Goal: Task Accomplishment & Management: Complete application form

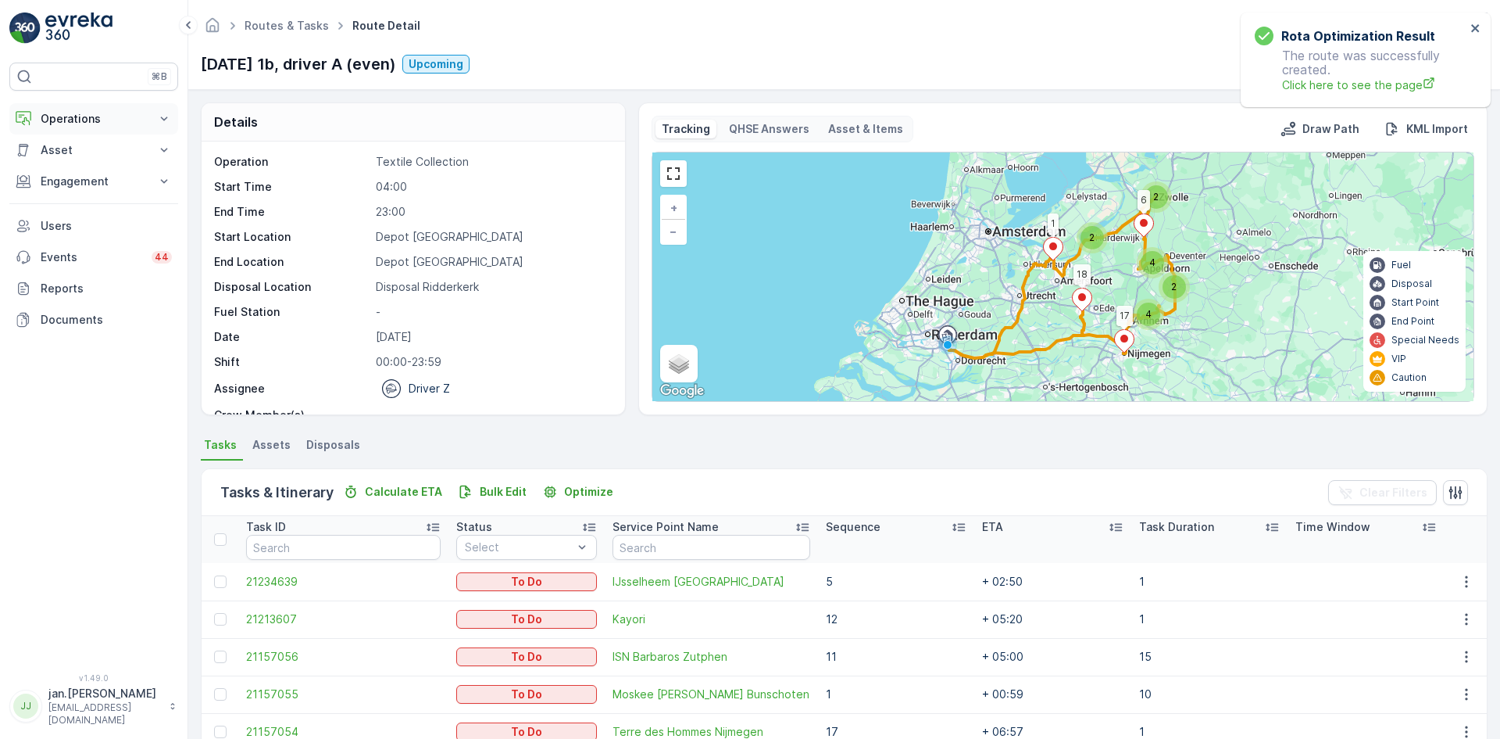
scroll to position [313, 0]
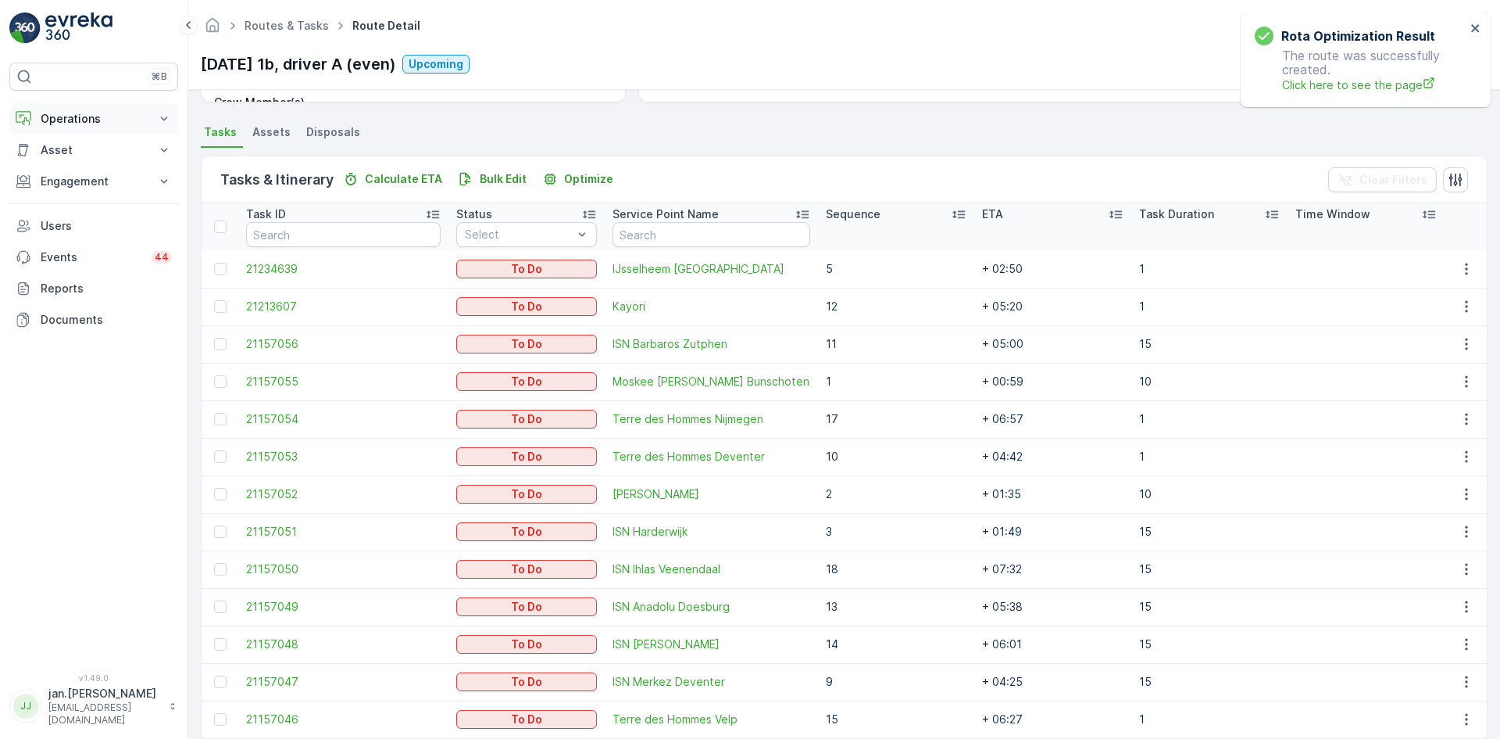
click at [69, 119] on p "Operations" at bounding box center [94, 119] width 106 height 16
click at [73, 185] on p "Routes & Tasks" at bounding box center [80, 189] width 80 height 16
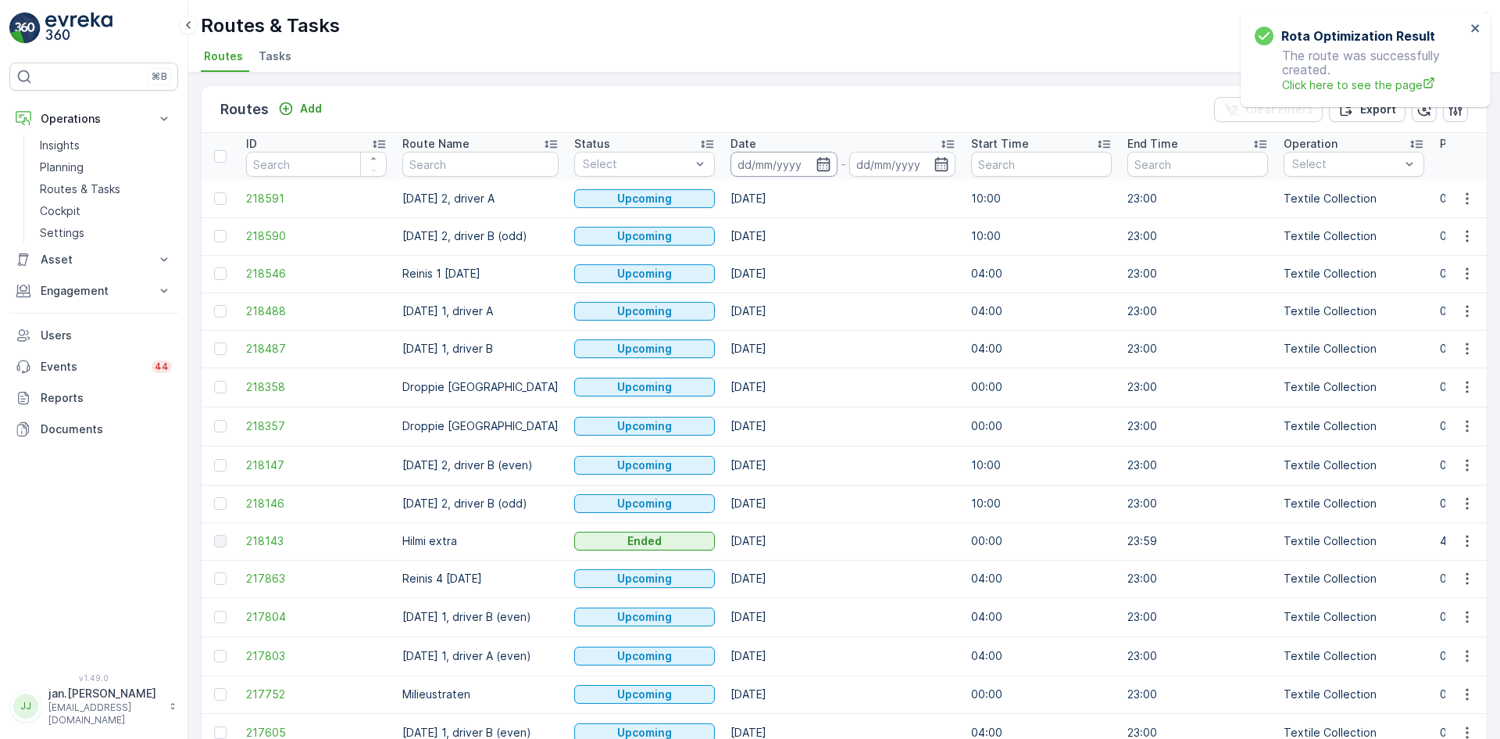
click at [782, 160] on input at bounding box center [784, 164] width 107 height 25
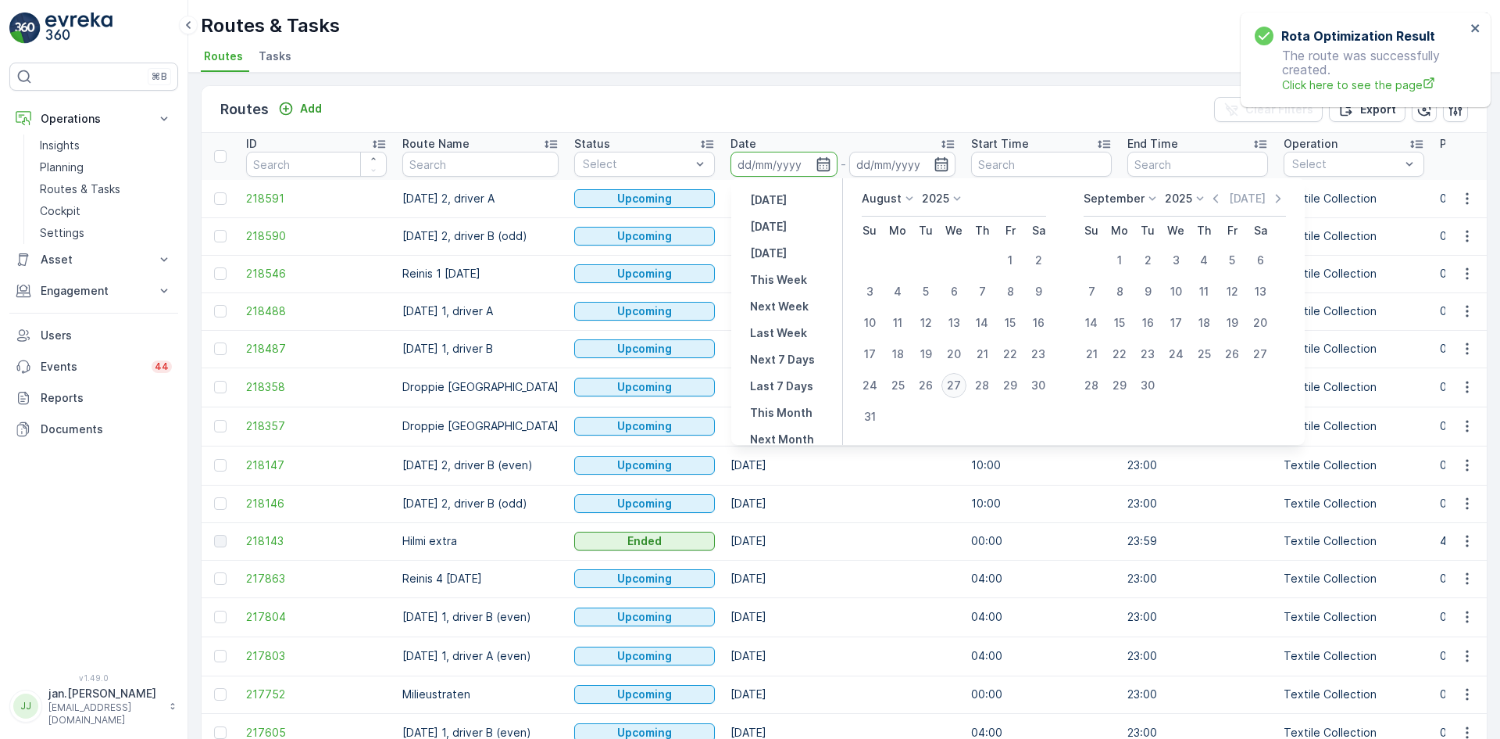
click at [955, 381] on div "27" at bounding box center [954, 385] width 25 height 25
type input "[DATE]"
click at [955, 381] on div "27" at bounding box center [954, 385] width 25 height 25
type input "[DATE]"
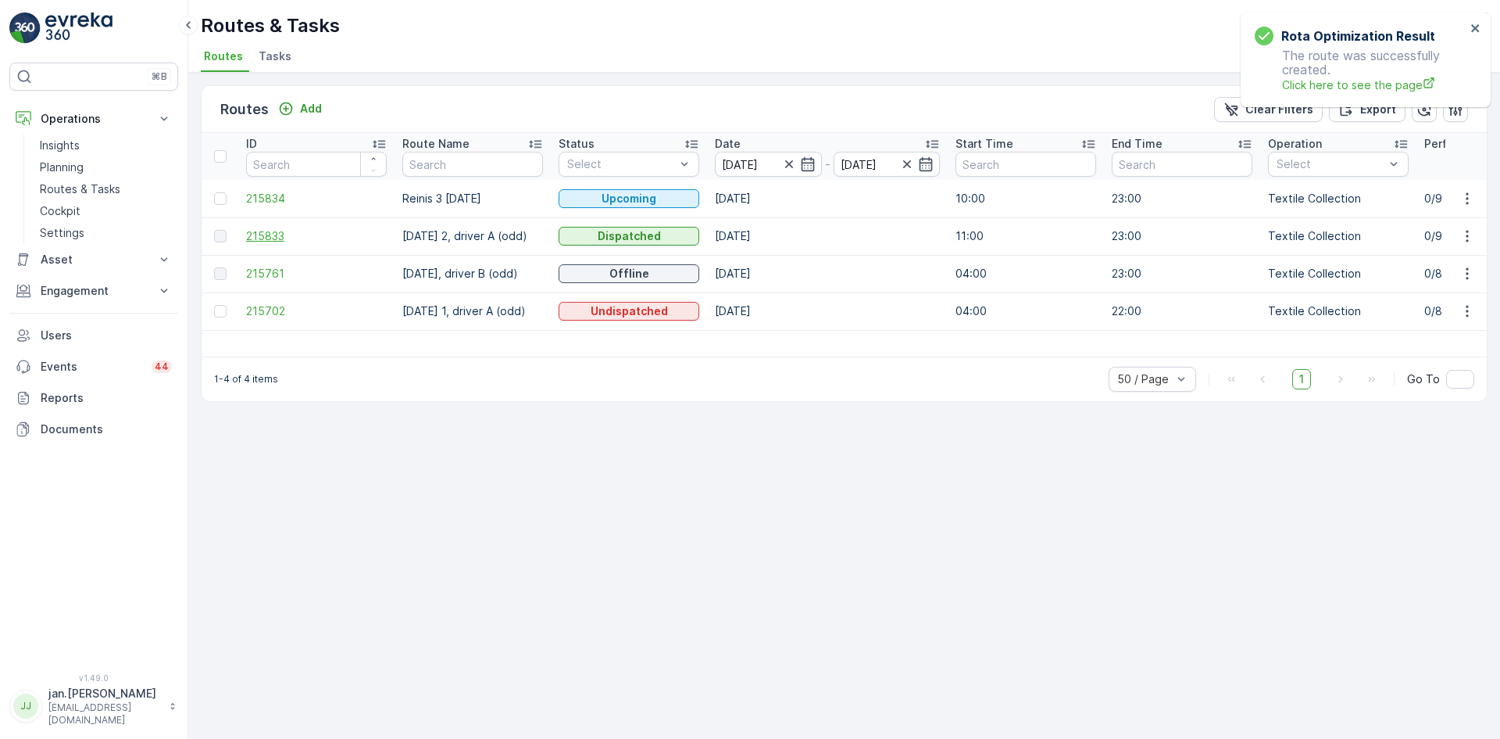
click at [281, 242] on span "215833" at bounding box center [316, 236] width 141 height 16
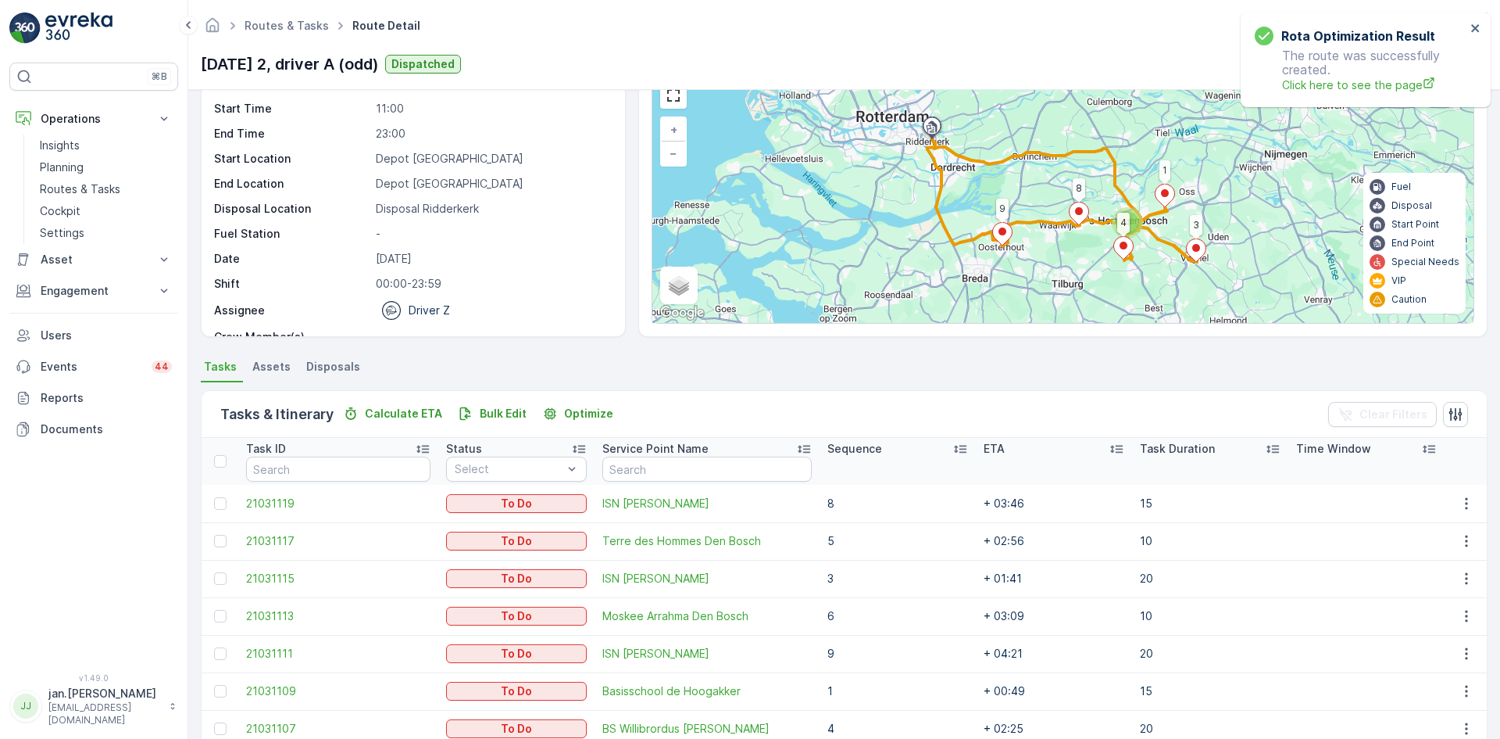
scroll to position [228, 0]
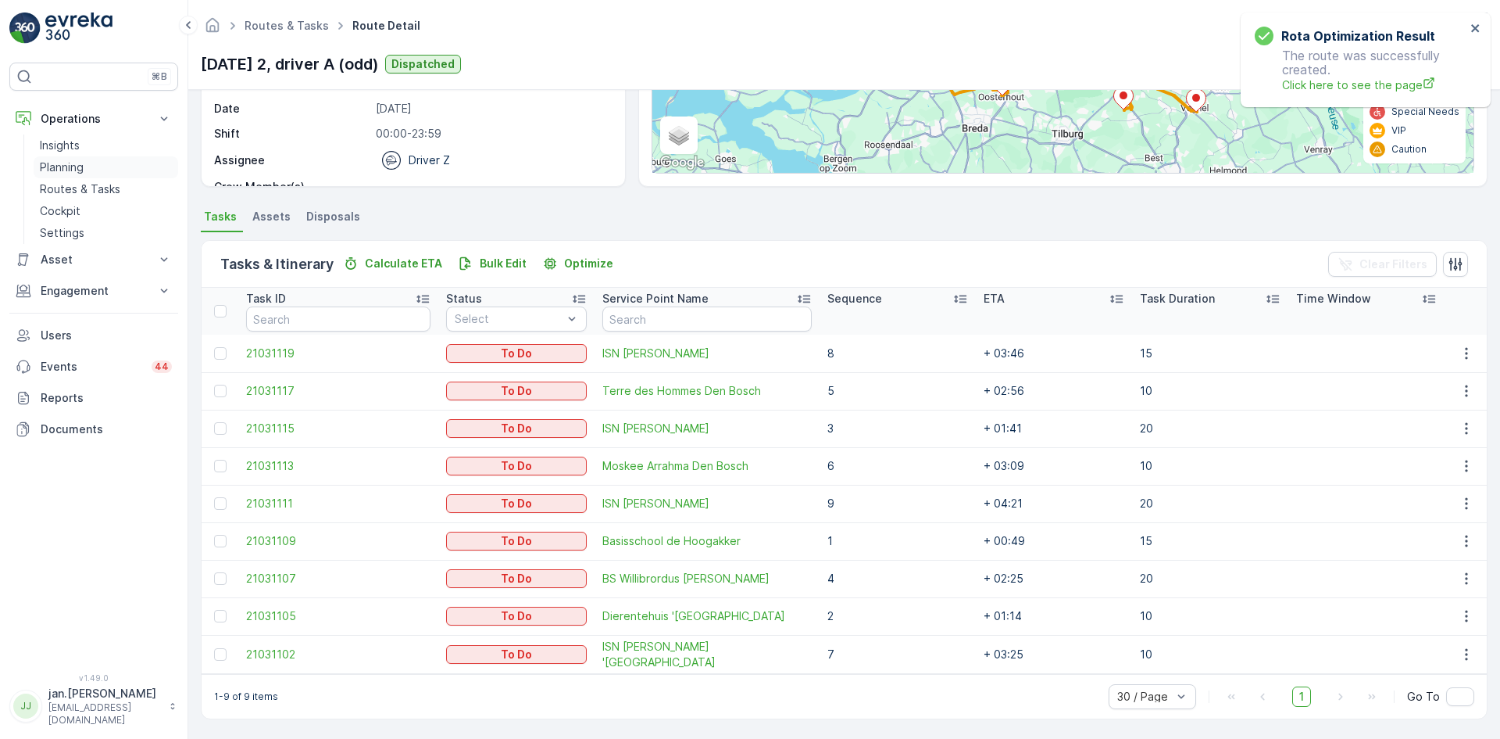
click at [71, 165] on p "Planning" at bounding box center [62, 167] width 44 height 16
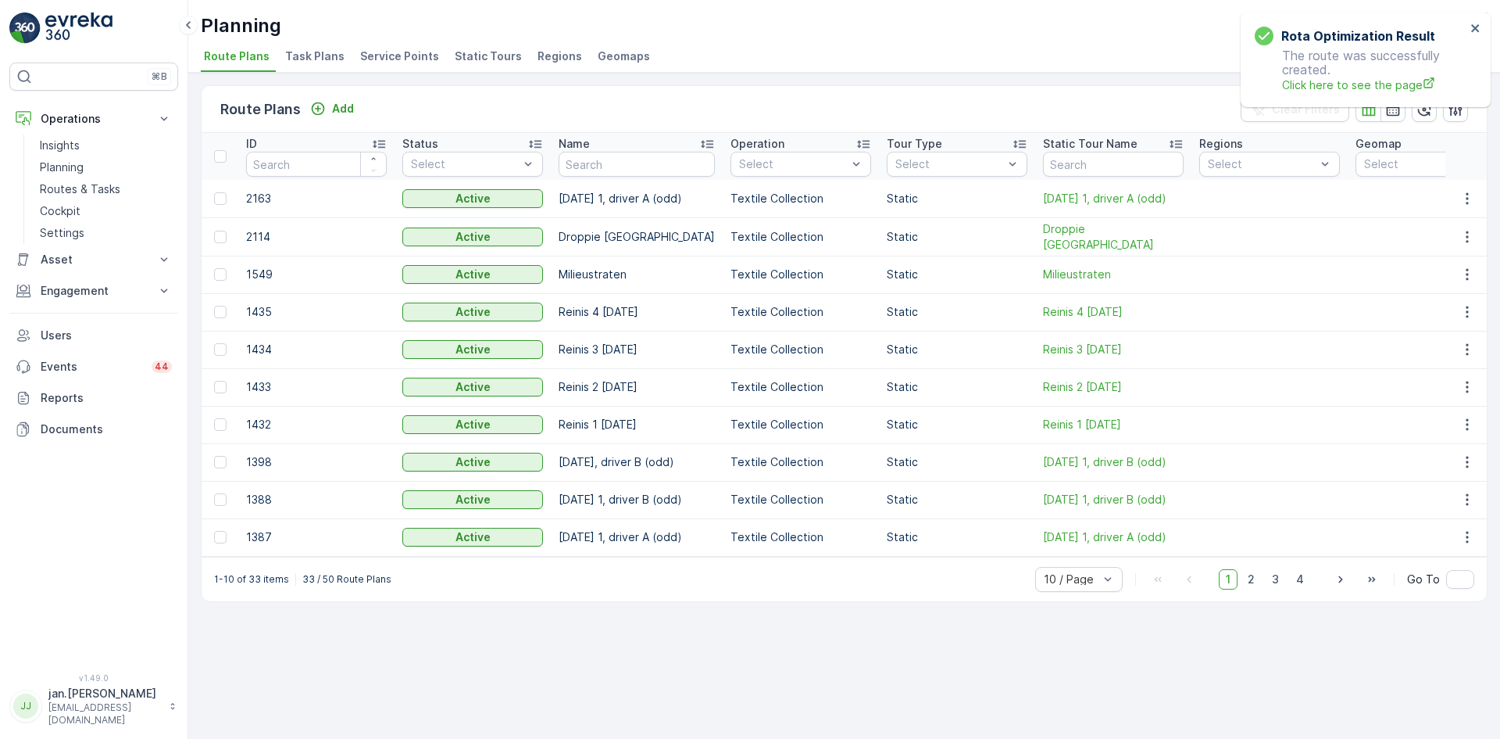
click at [412, 59] on span "Service Points" at bounding box center [399, 56] width 79 height 16
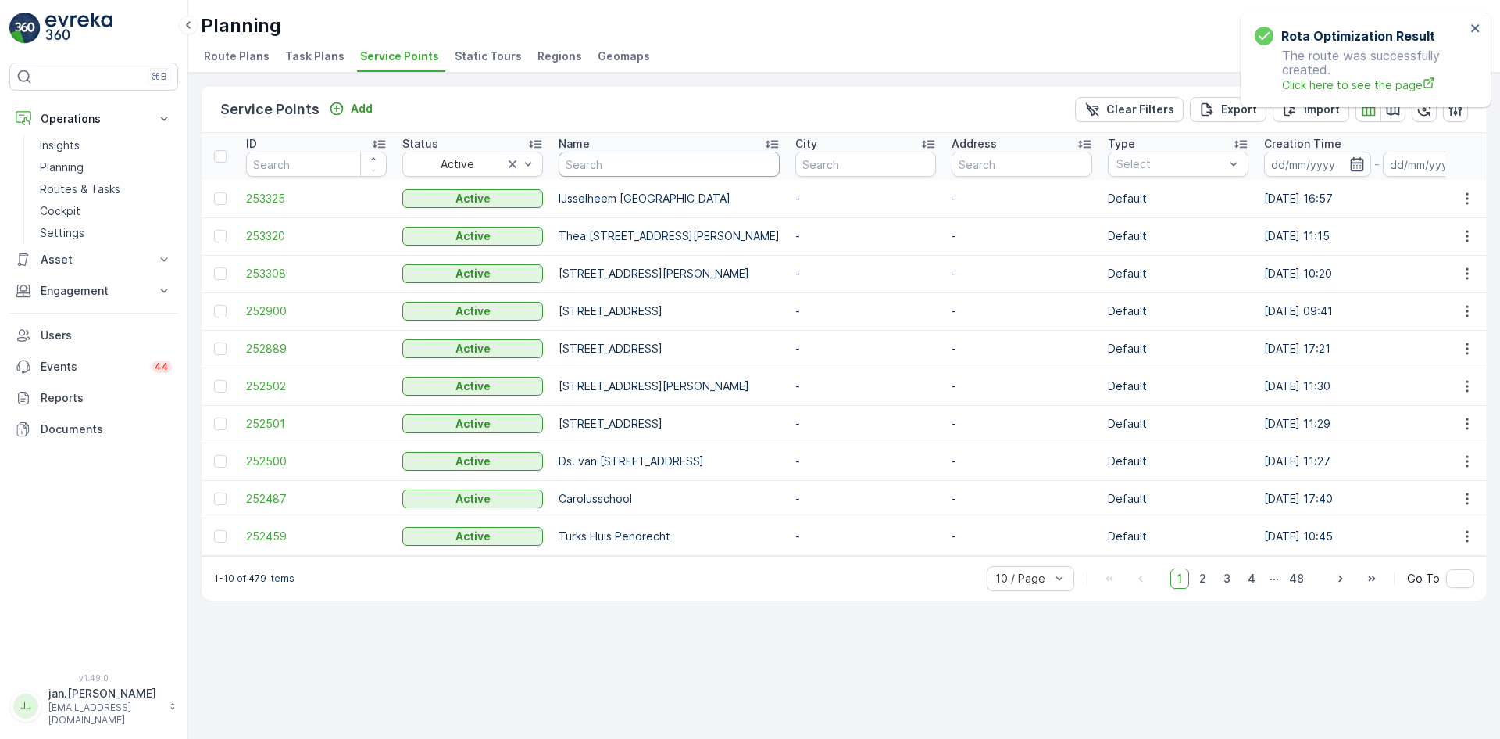
click at [613, 174] on input "text" at bounding box center [669, 164] width 221 height 25
type input "hordij"
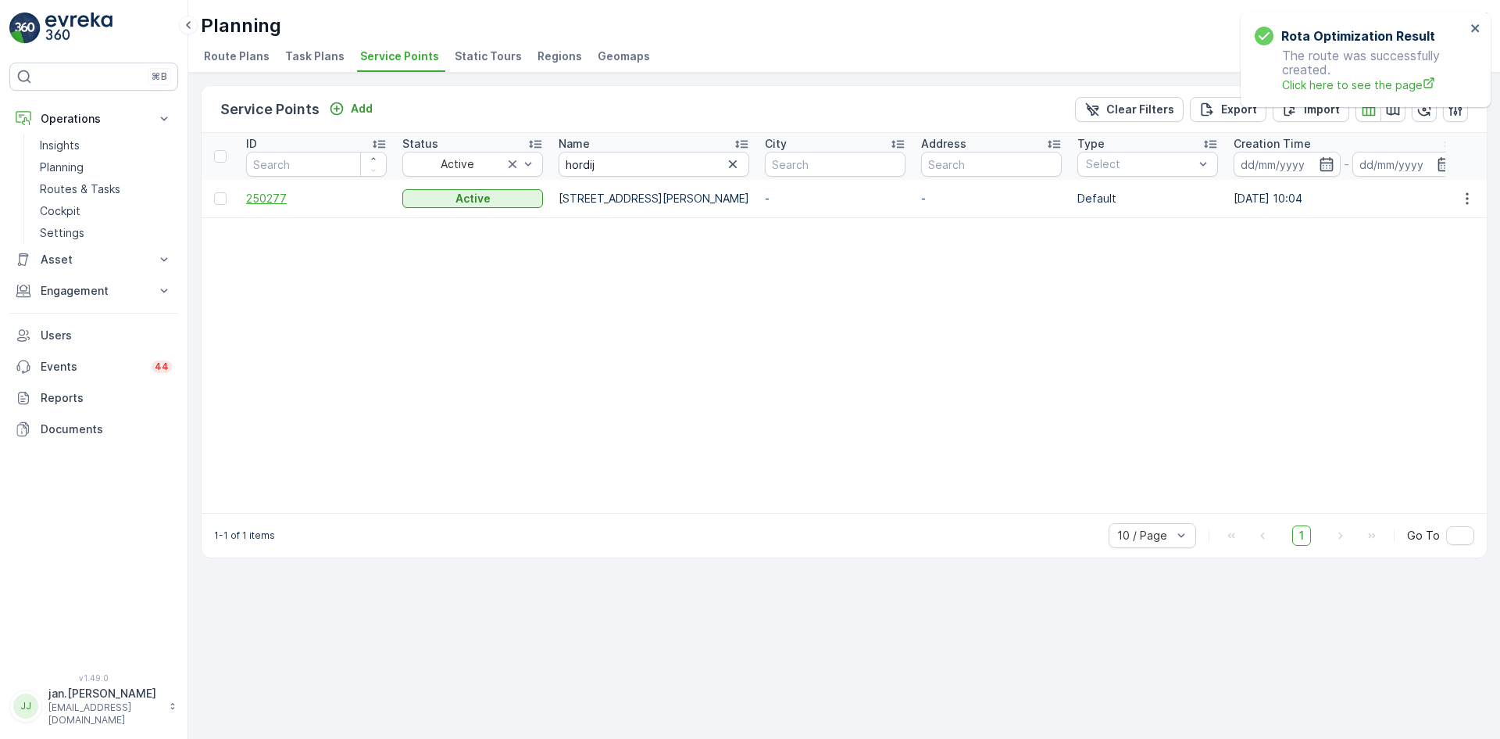
click at [279, 199] on span "250277" at bounding box center [316, 199] width 141 height 16
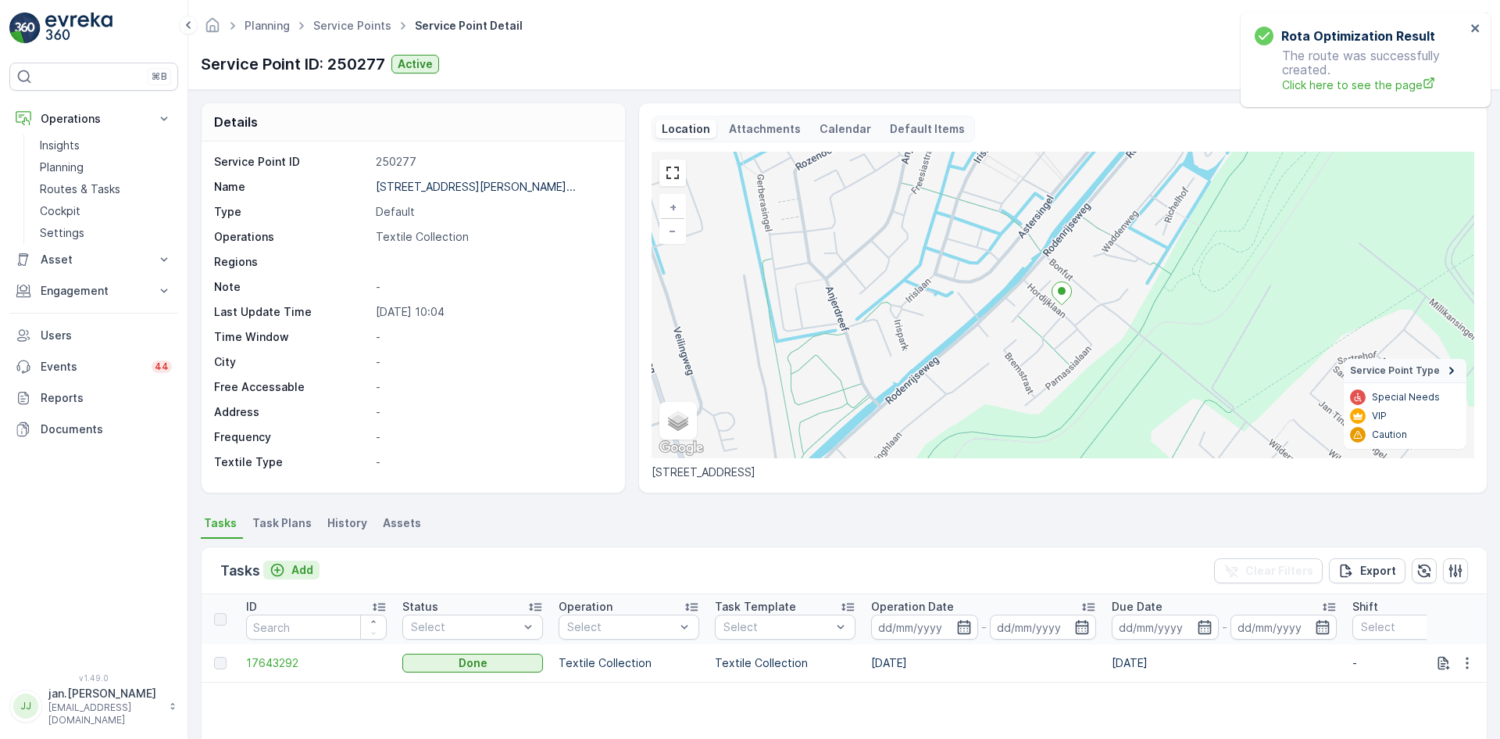
click at [307, 574] on p "Add" at bounding box center [303, 570] width 22 height 16
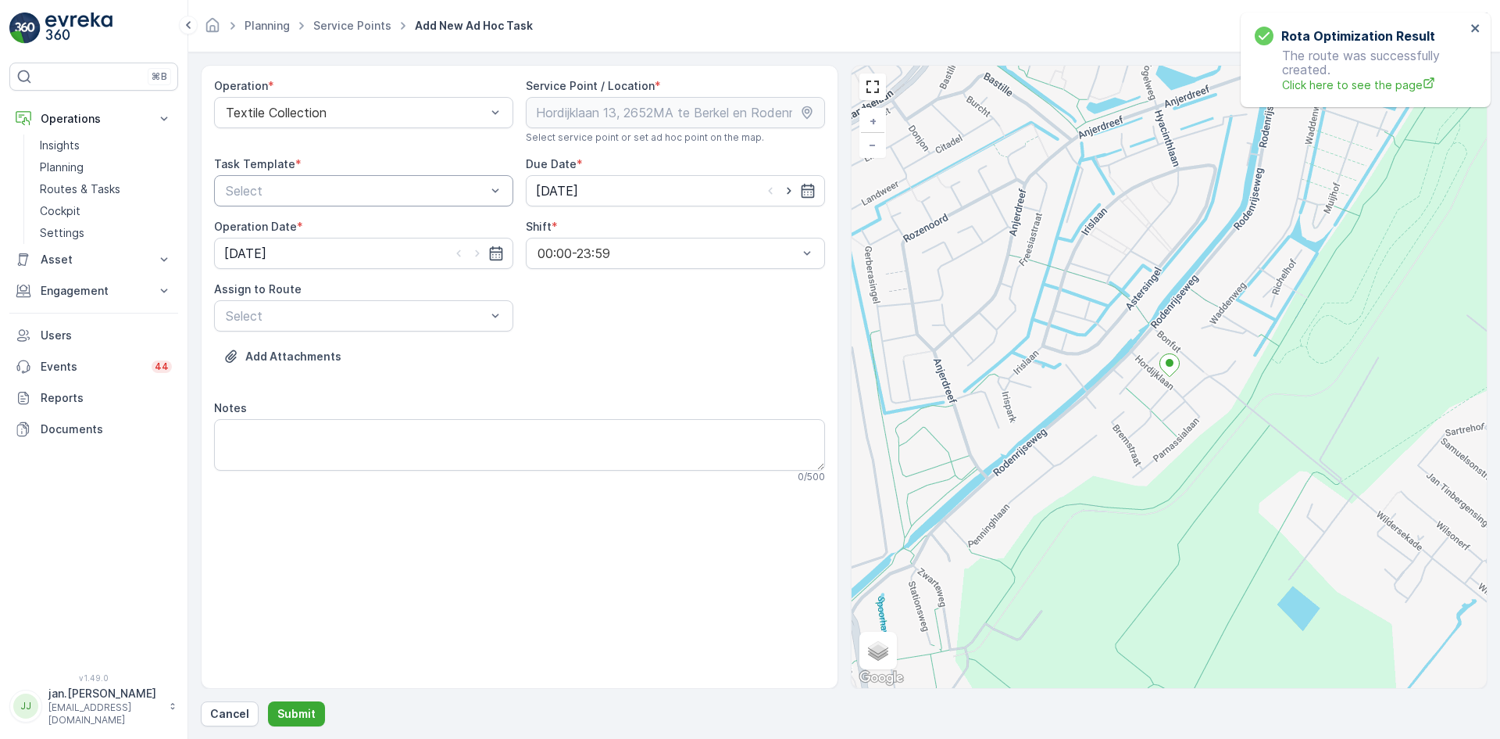
click at [392, 189] on div at bounding box center [355, 191] width 263 height 14
click at [313, 249] on span "Textile Collection" at bounding box center [274, 256] width 101 height 14
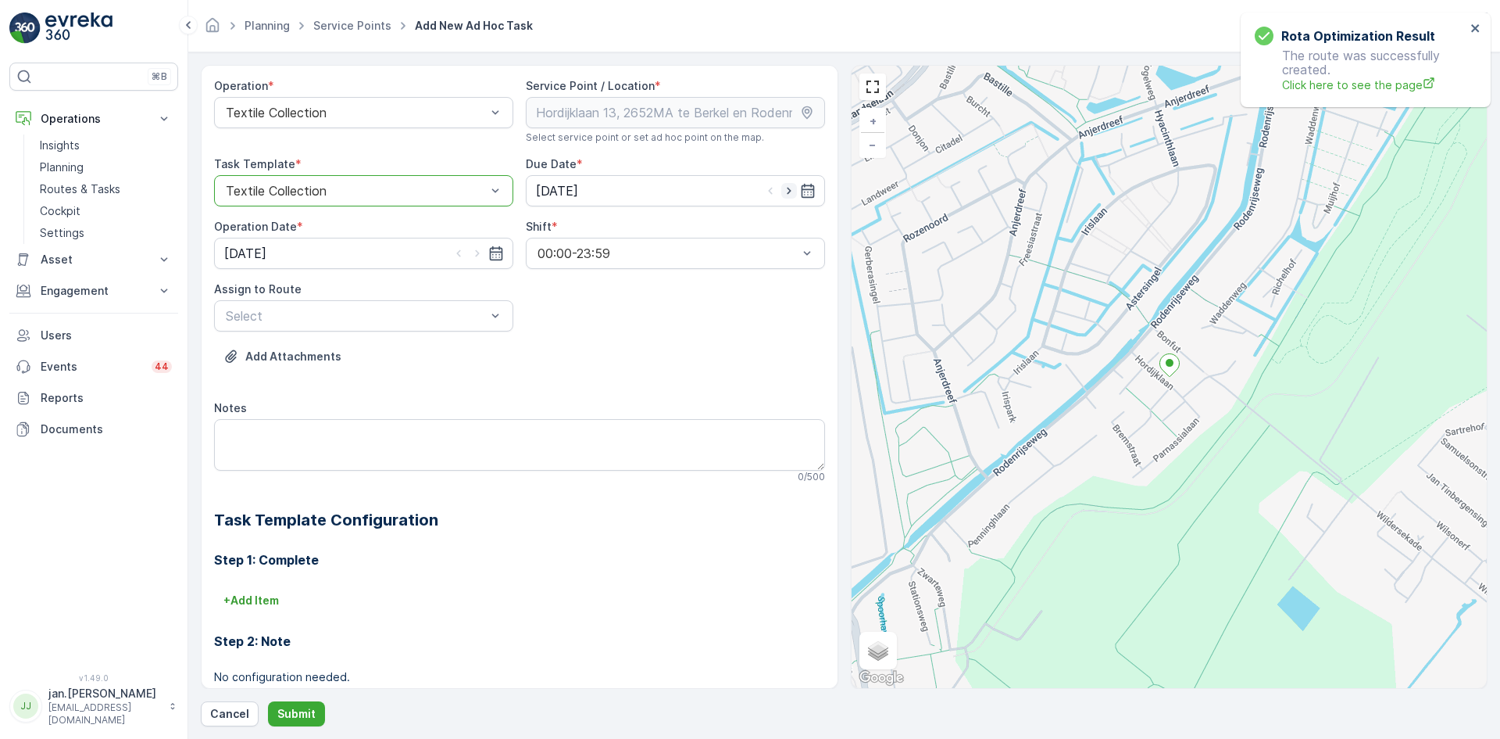
click at [789, 194] on icon "button" at bounding box center [790, 191] width 16 height 16
type input "[DATE]"
click at [477, 256] on icon "button" at bounding box center [478, 253] width 16 height 16
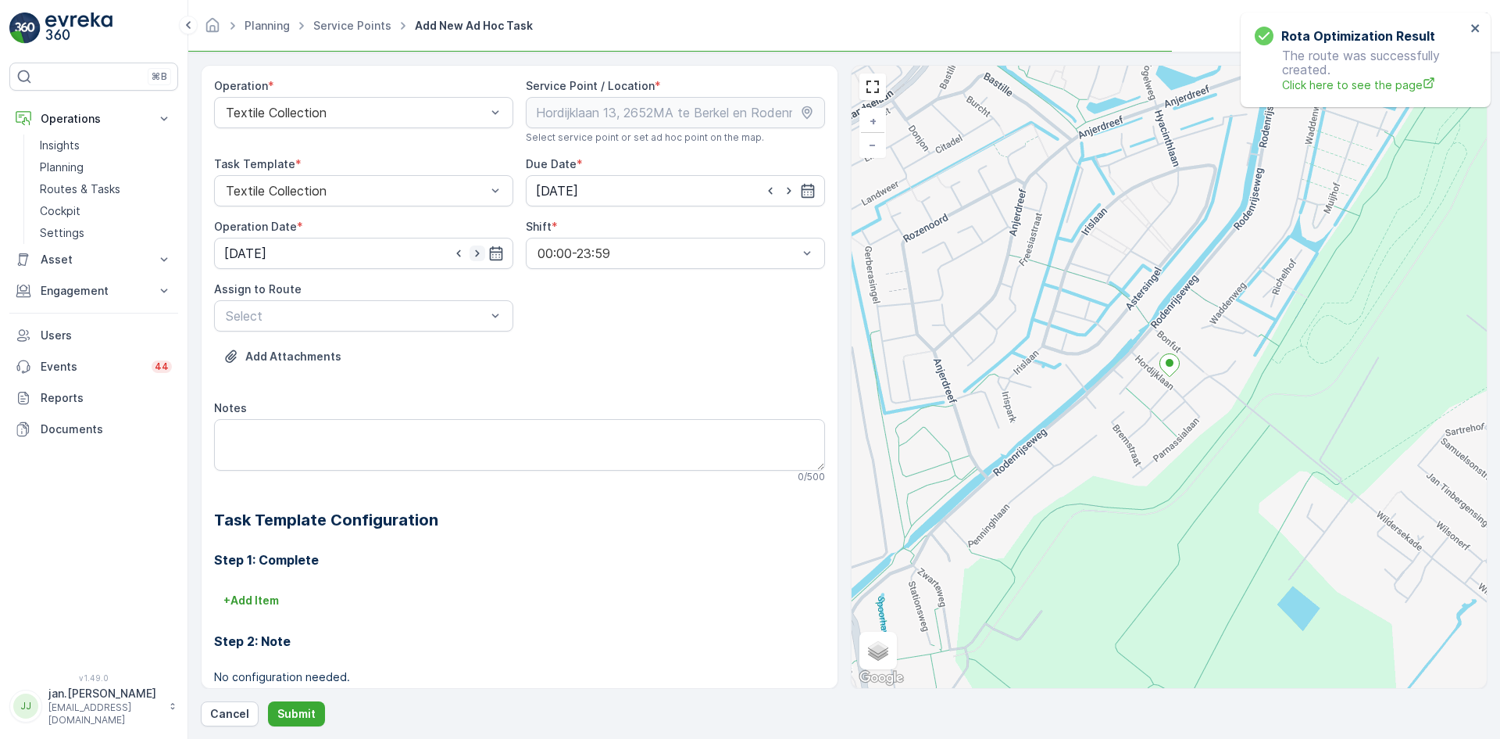
type input "[DATE]"
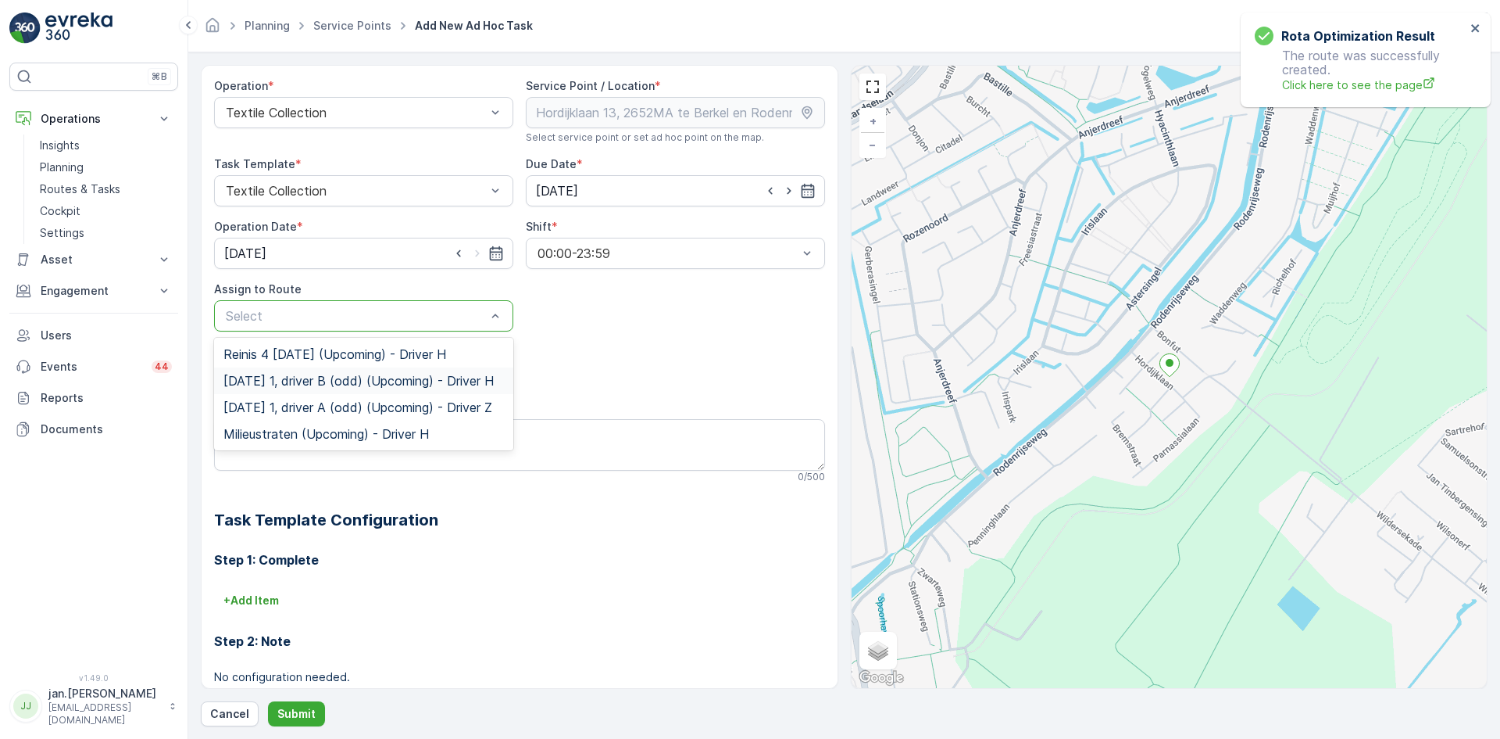
click at [325, 387] on span "[DATE] 1, driver B (odd) (Upcoming) - Driver H" at bounding box center [359, 381] width 270 height 14
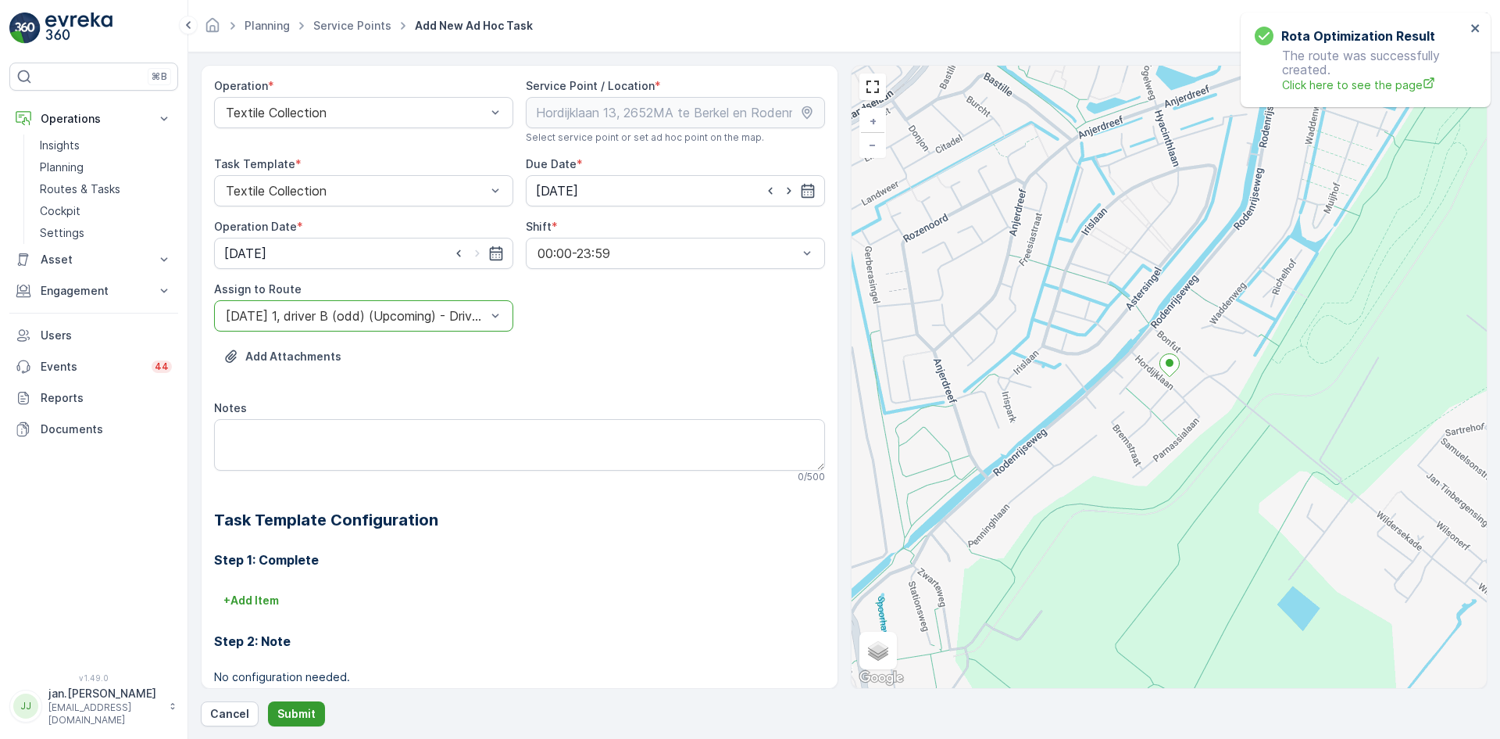
click at [295, 714] on p "Submit" at bounding box center [296, 714] width 38 height 16
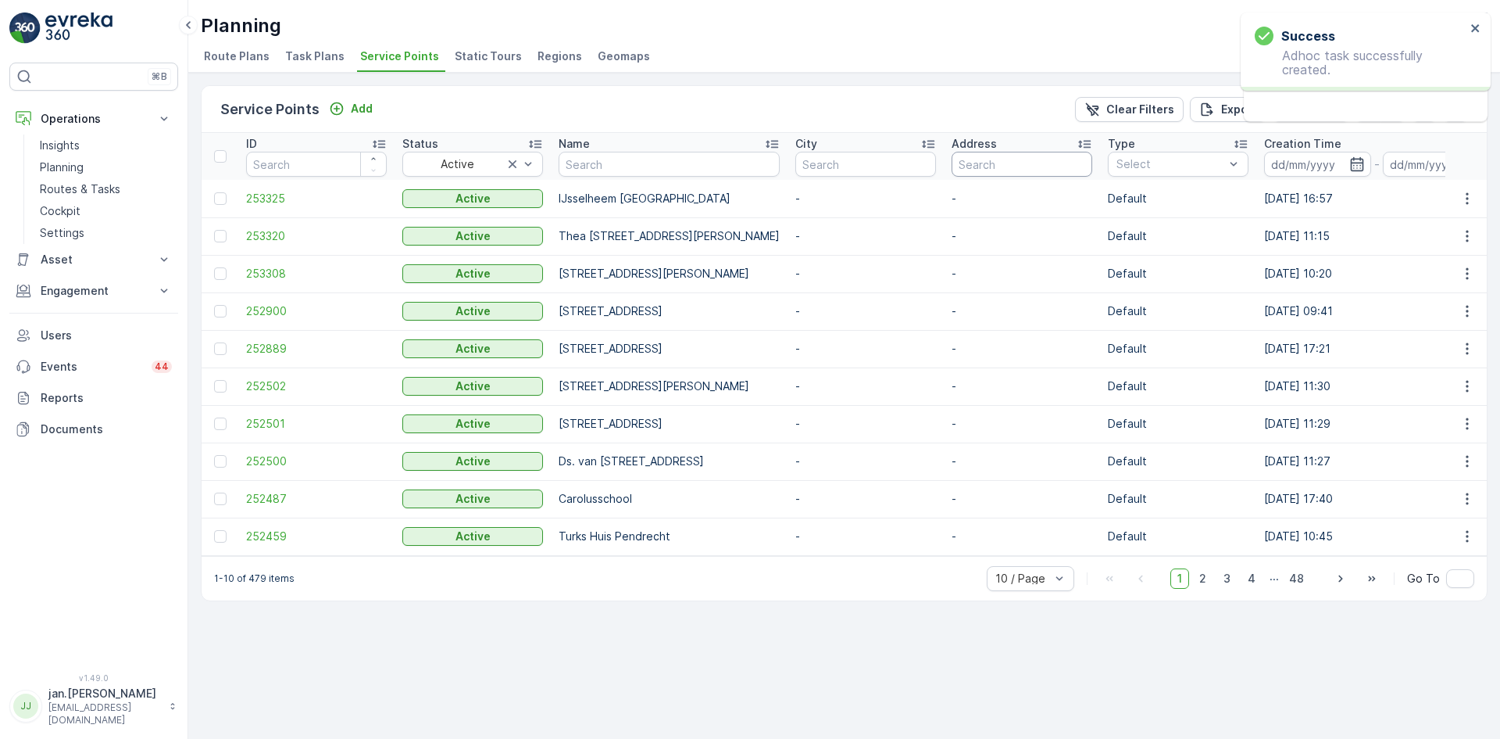
click at [1077, 163] on input "text" at bounding box center [1022, 164] width 141 height 25
type input "lissab"
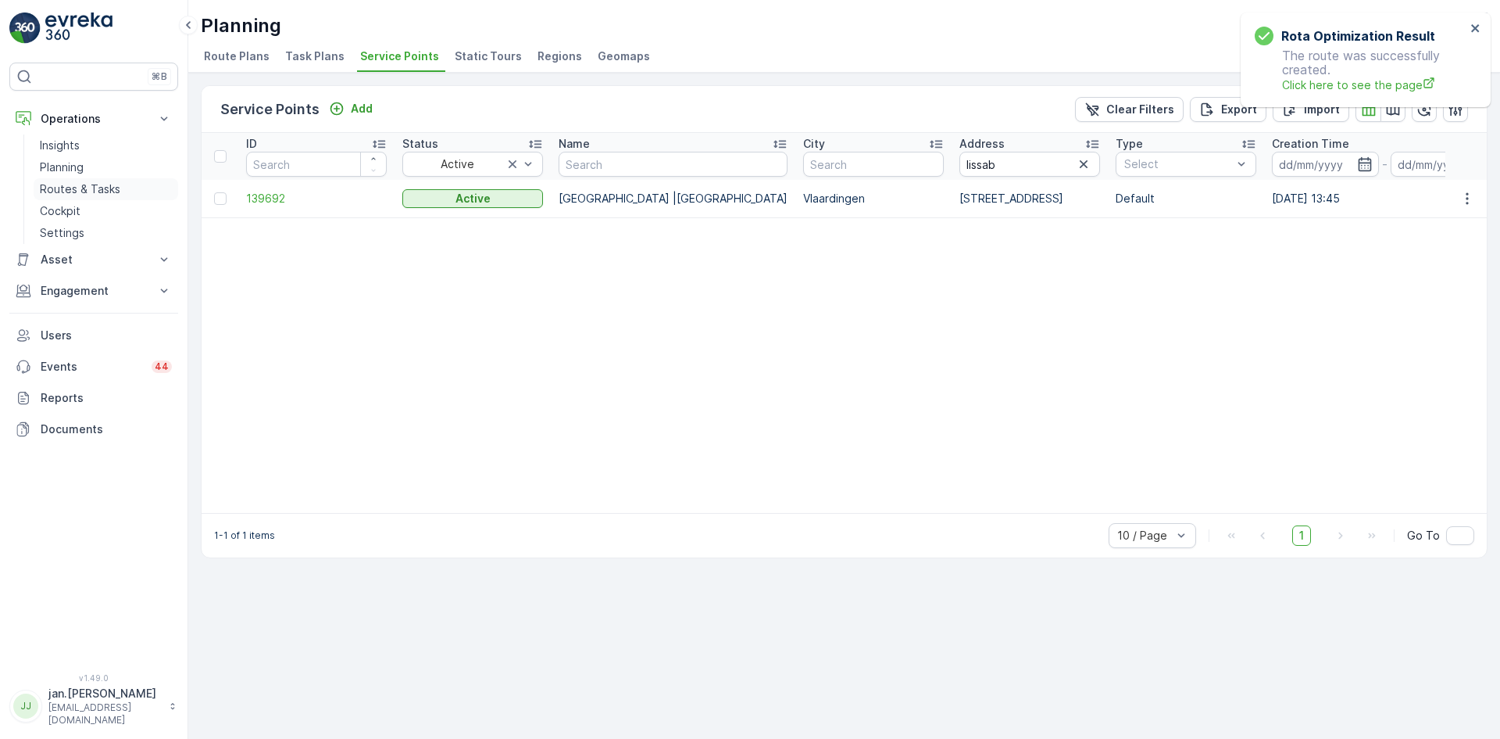
click at [92, 189] on p "Routes & Tasks" at bounding box center [80, 189] width 80 height 16
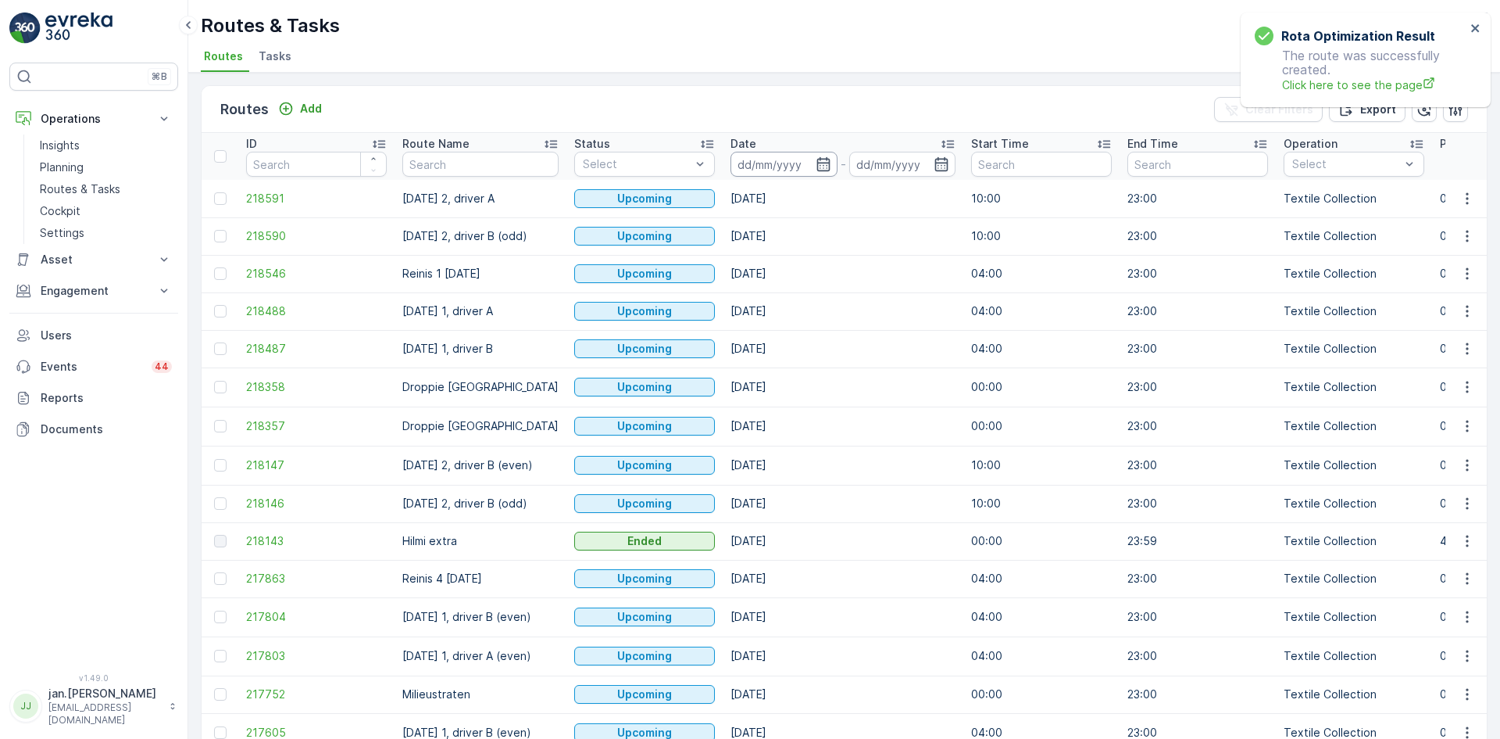
click at [752, 168] on input at bounding box center [784, 164] width 107 height 25
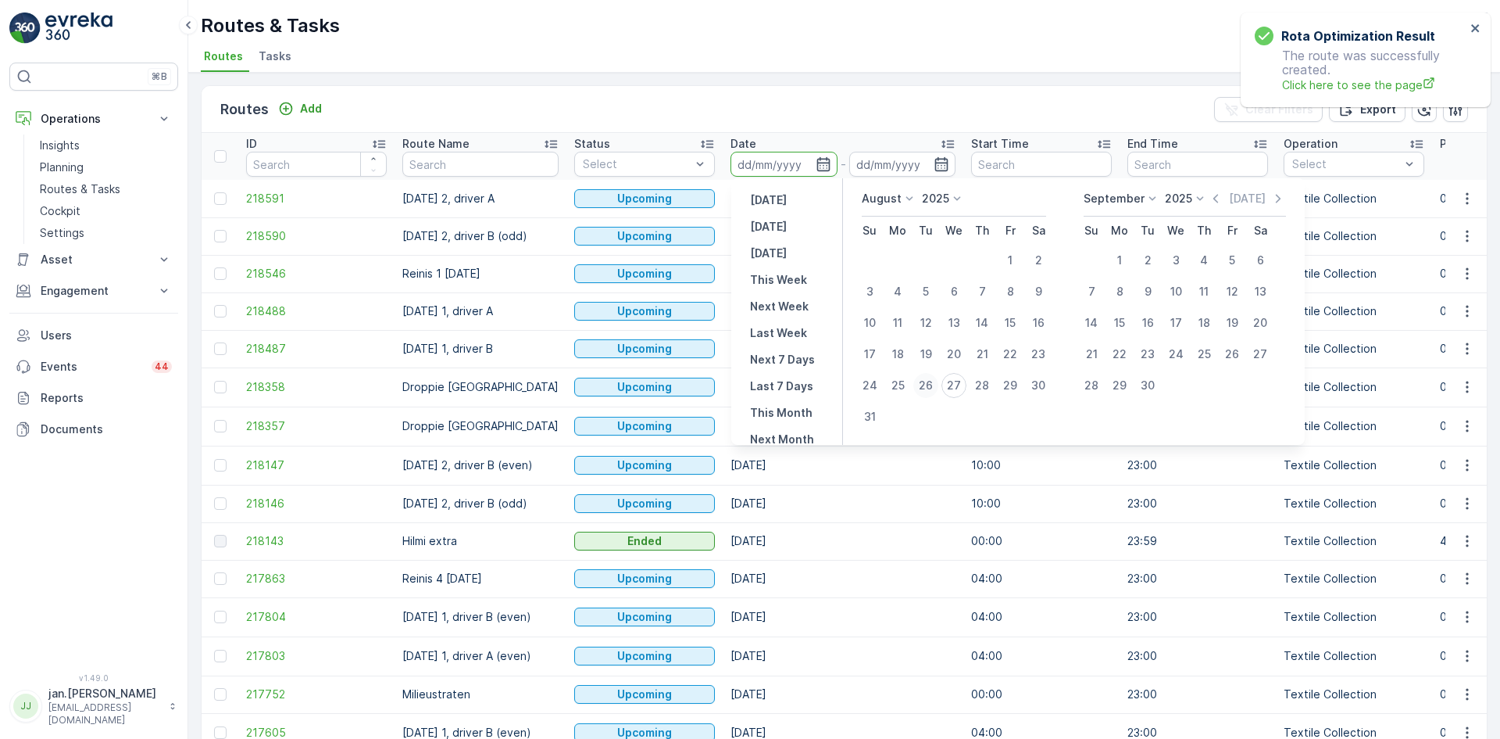
click at [930, 388] on div "26" at bounding box center [926, 385] width 25 height 25
type input "[DATE]"
click at [930, 388] on div "26" at bounding box center [926, 385] width 25 height 25
type input "[DATE]"
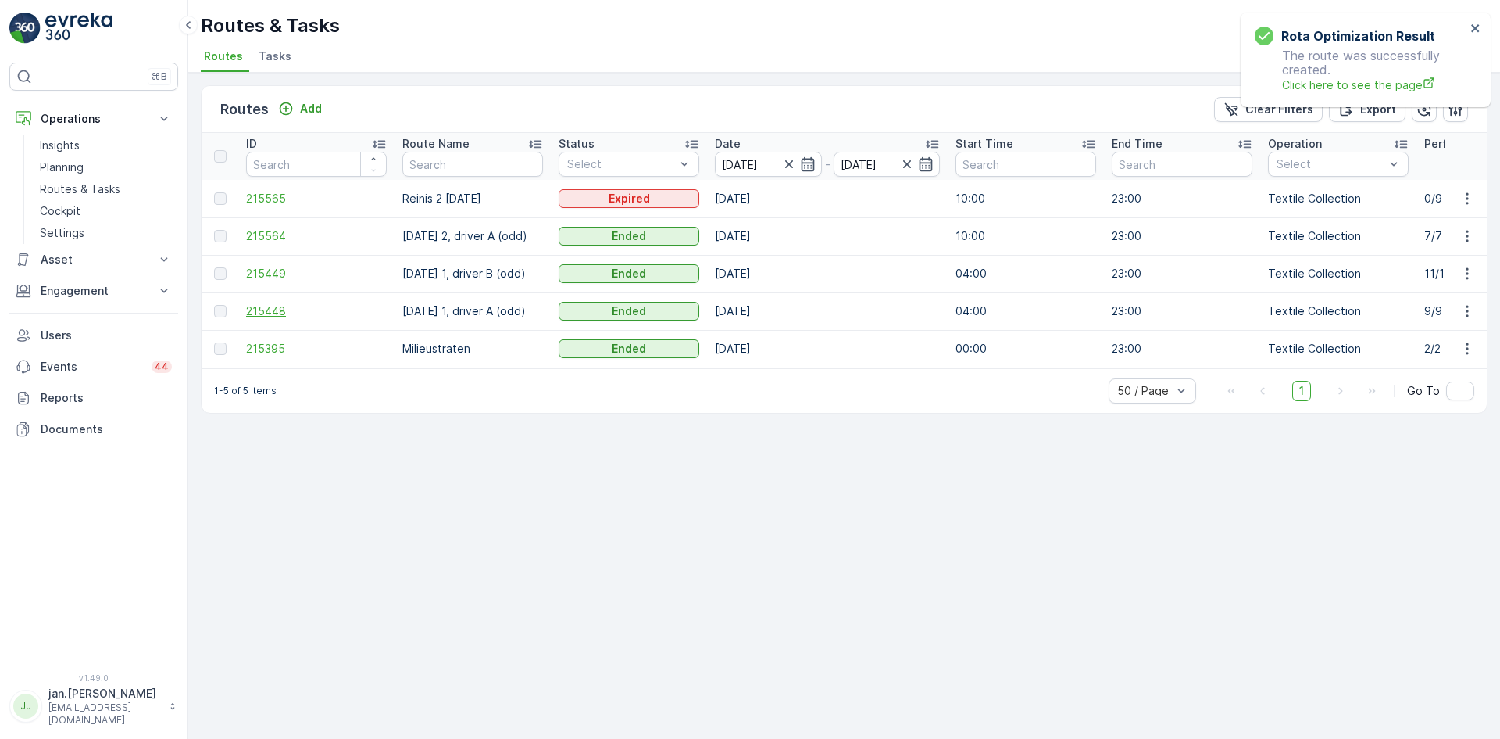
click at [267, 319] on span "215448" at bounding box center [316, 311] width 141 height 16
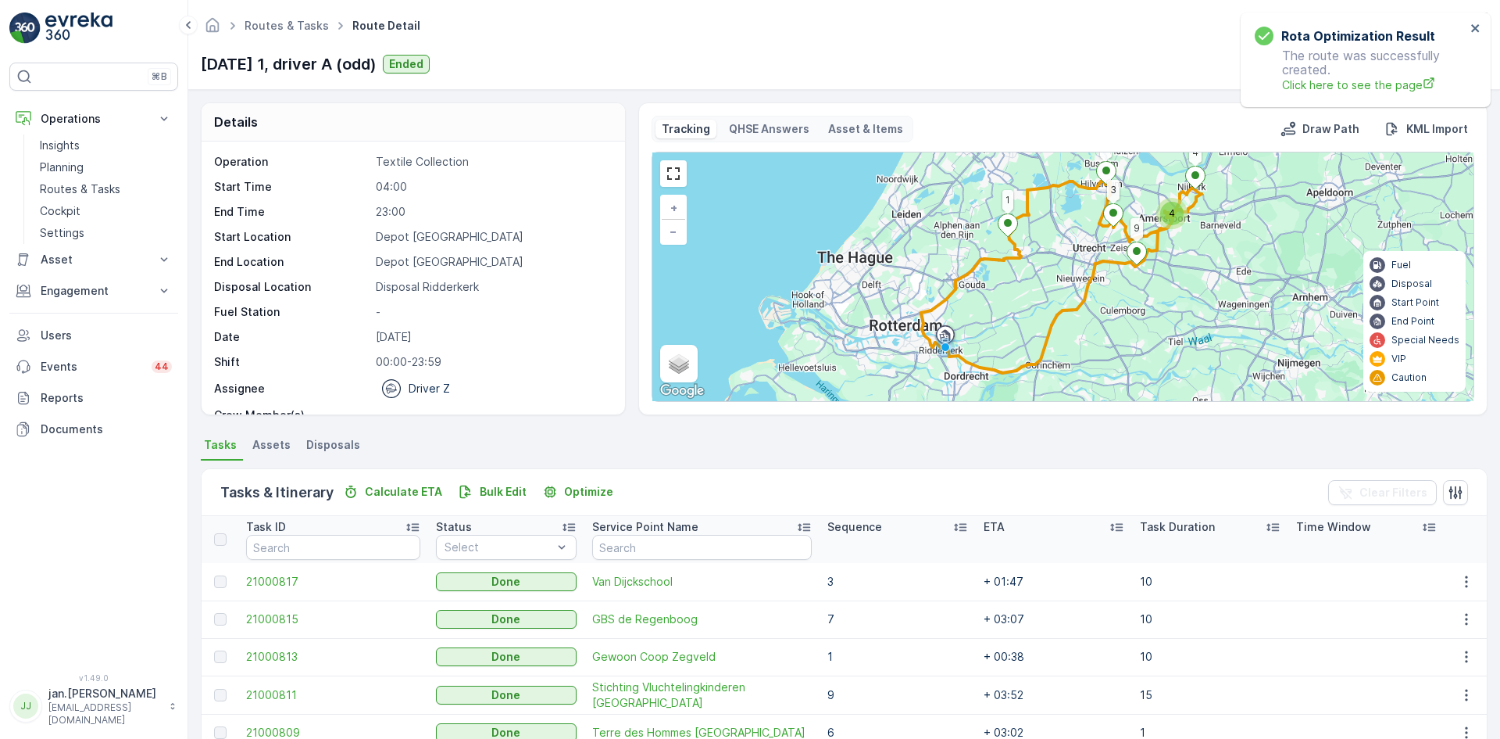
click at [336, 444] on span "Disposals" at bounding box center [333, 445] width 54 height 16
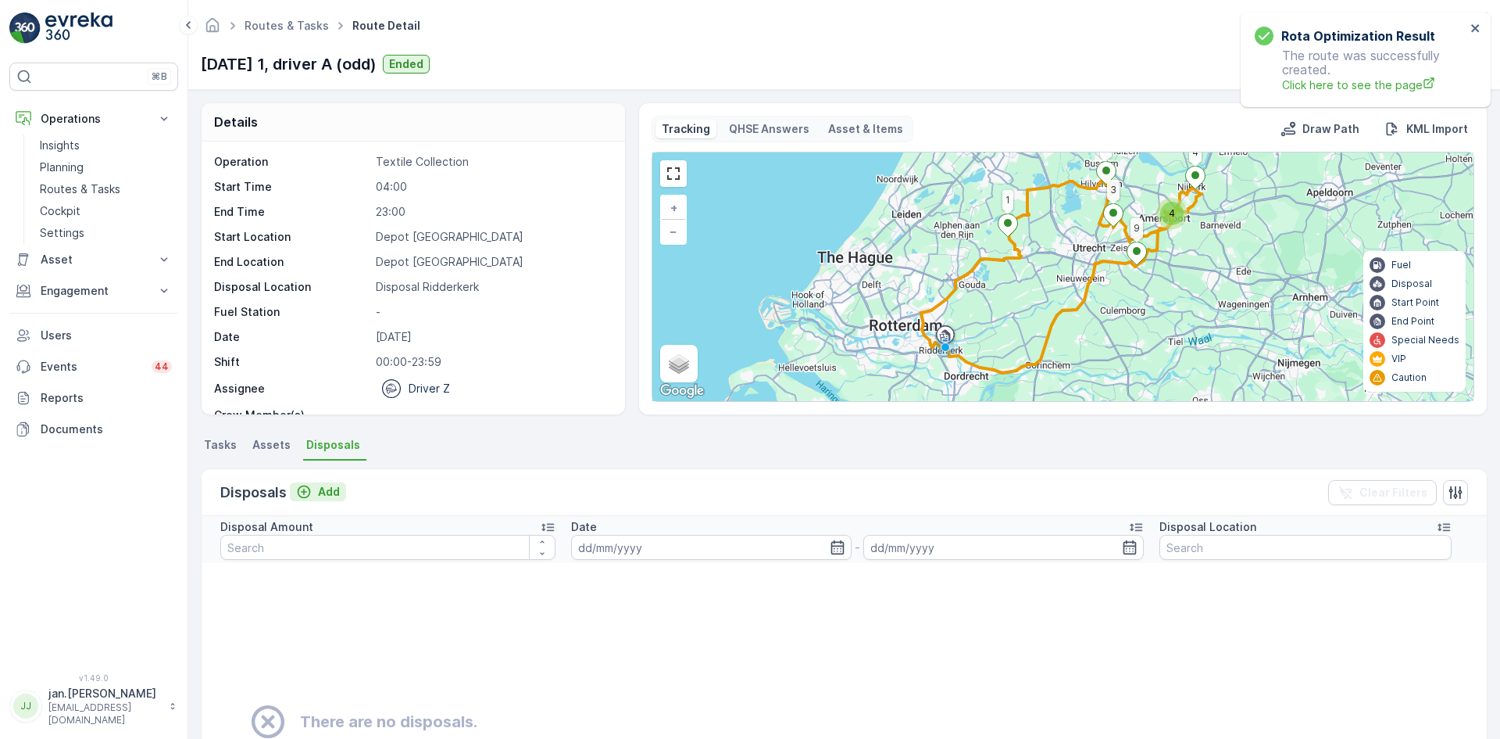
click at [323, 487] on p "Add" at bounding box center [329, 492] width 22 height 16
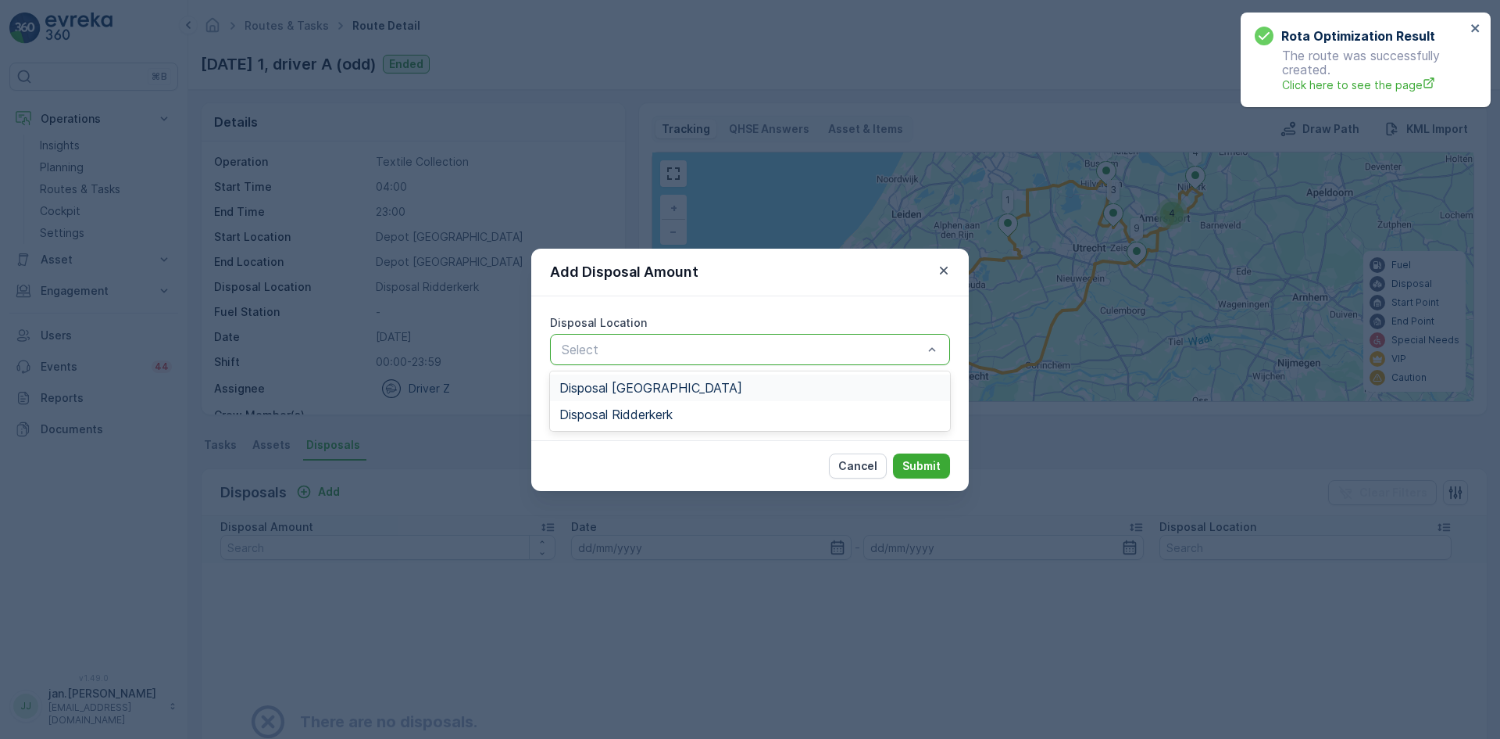
click at [610, 342] on div at bounding box center [742, 349] width 364 height 14
click at [614, 413] on span "Disposal Ridderkerk" at bounding box center [616, 414] width 113 height 14
click at [598, 410] on Amount "Disposal Amount" at bounding box center [750, 405] width 400 height 31
type Amount "1920"
click at [925, 465] on p "Submit" at bounding box center [922, 466] width 38 height 16
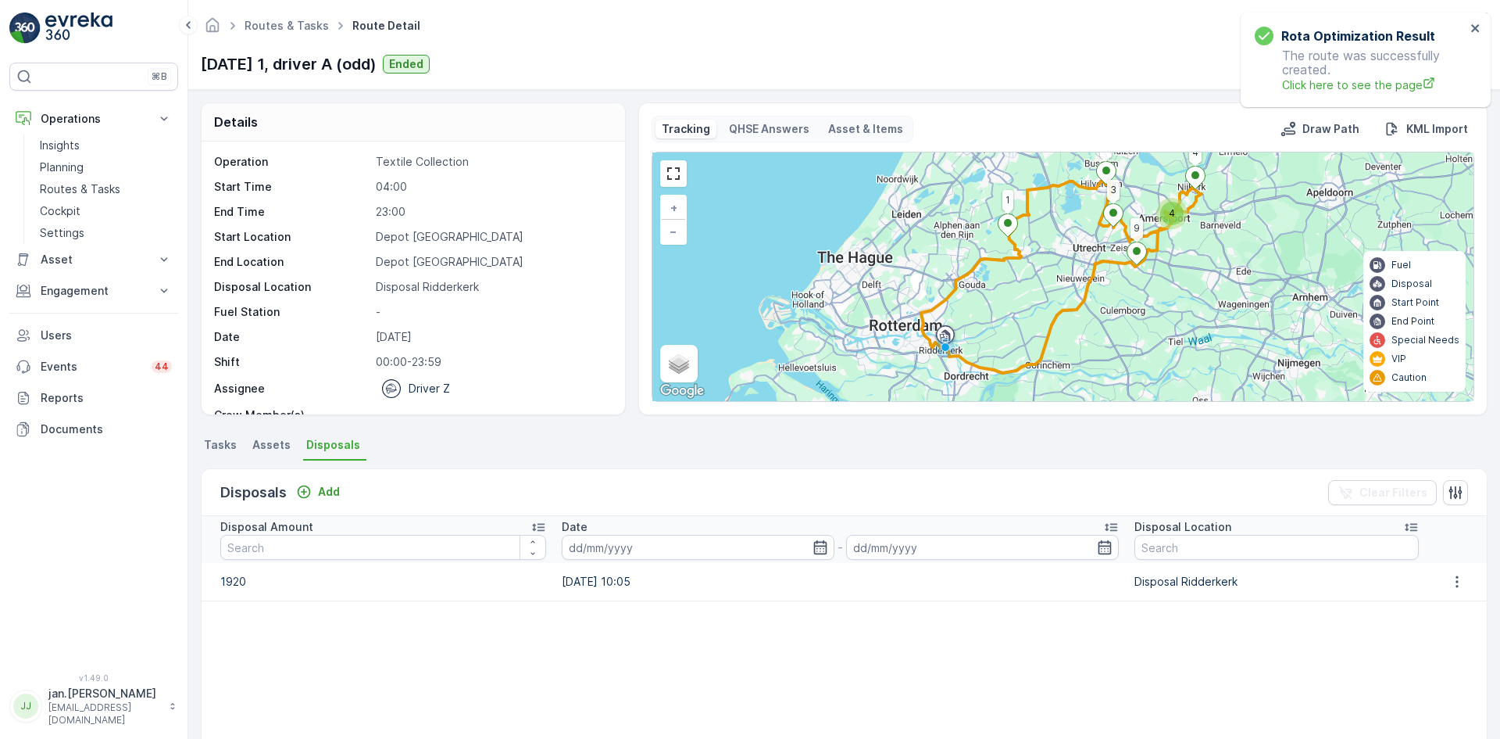
click at [213, 449] on span "Tasks" at bounding box center [220, 445] width 33 height 16
